Goal: Task Accomplishment & Management: Manage account settings

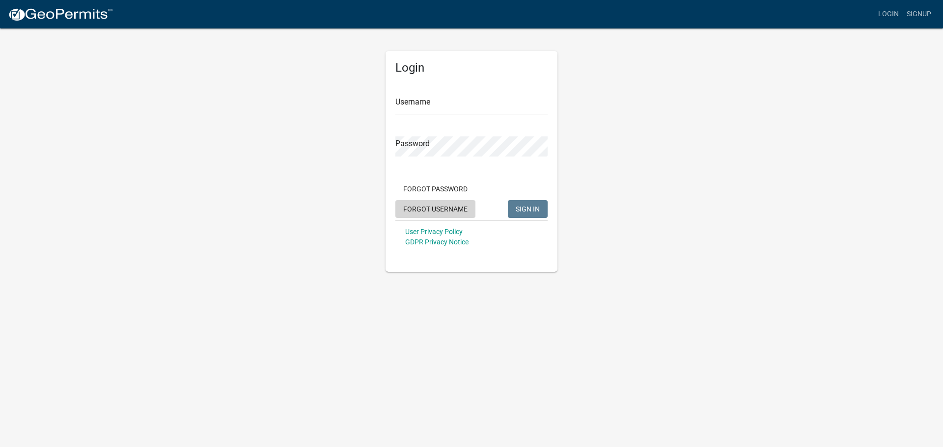
click at [441, 206] on button "Forgot Username" at bounding box center [435, 209] width 80 height 18
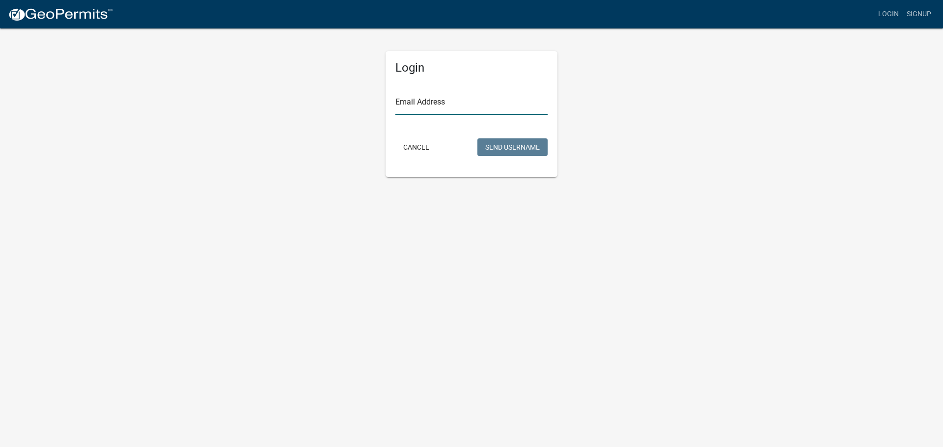
click at [412, 110] on input "Email Address" at bounding box center [471, 105] width 152 height 20
type input "[EMAIL_ADDRESS][DOMAIN_NAME]"
click at [519, 150] on button "Send Username" at bounding box center [512, 147] width 70 height 18
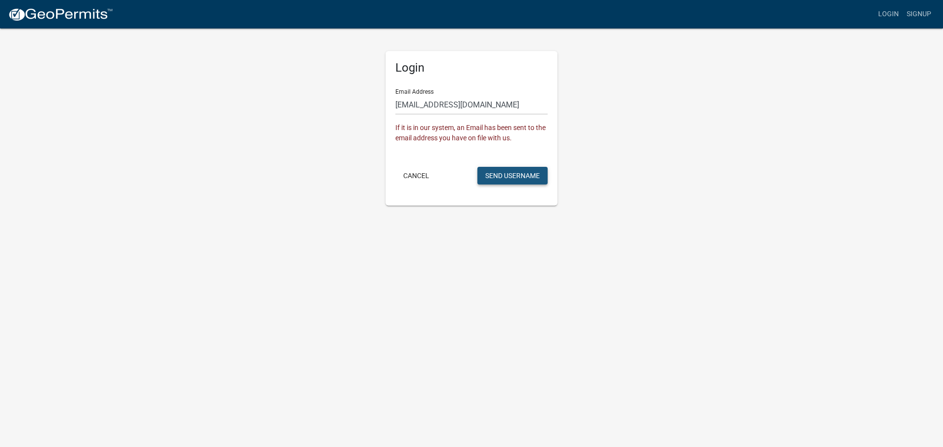
click at [515, 178] on button "Send Username" at bounding box center [512, 176] width 70 height 18
